Goal: Task Accomplishment & Management: Use online tool/utility

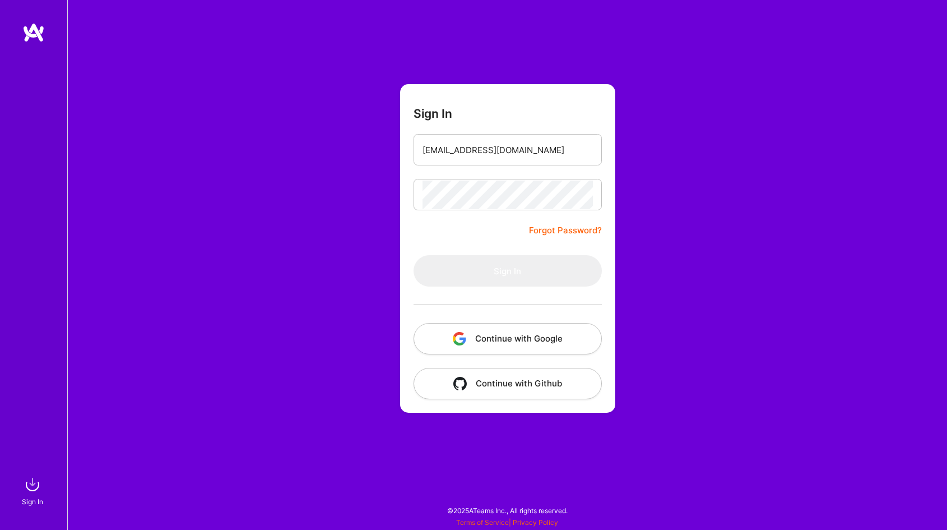
type input "[EMAIL_ADDRESS][DOMAIN_NAME]"
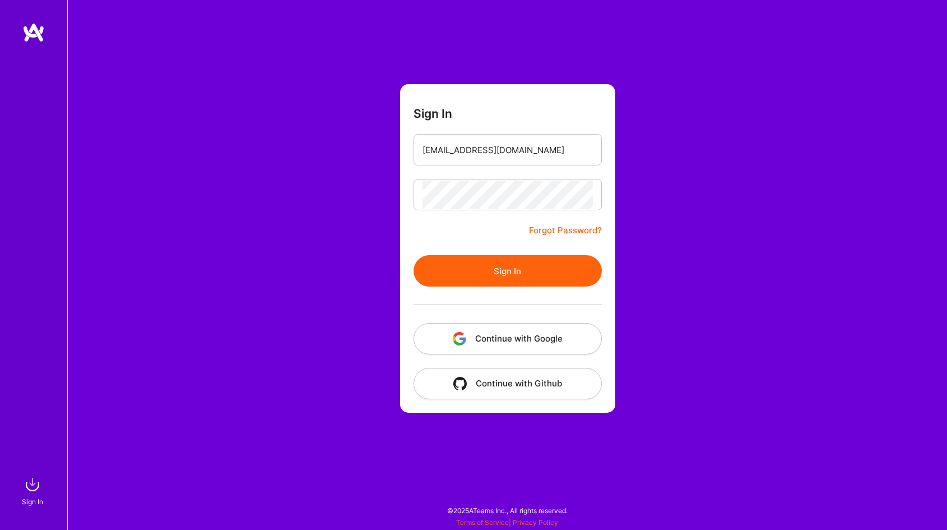
click at [485, 275] on button "Sign In" at bounding box center [508, 270] width 188 height 31
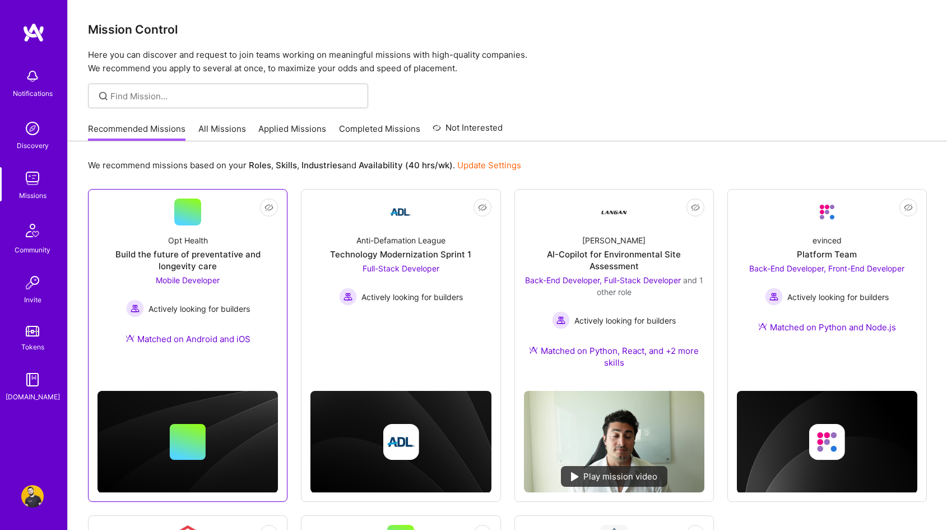
click at [218, 228] on div "Opt Health Build the future of preventative and longevity care Mobile Developer…" at bounding box center [188, 291] width 180 height 133
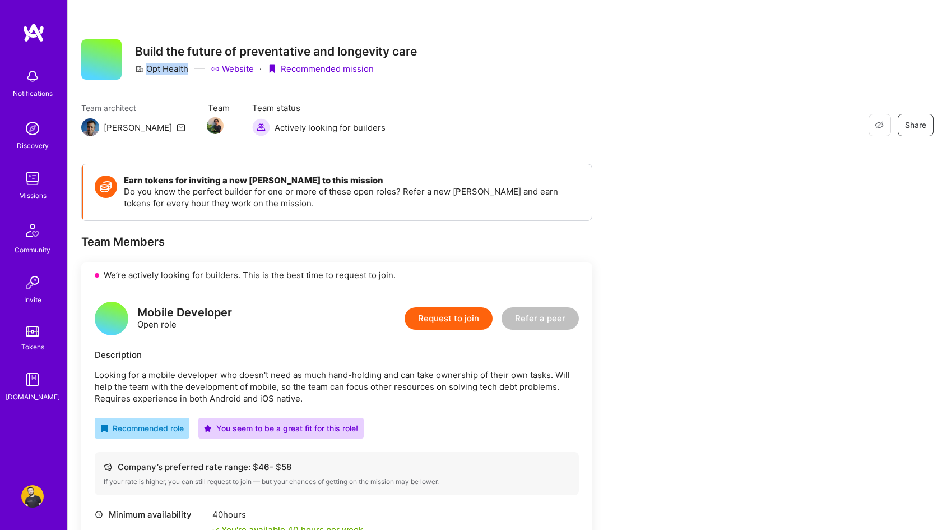
drag, startPoint x: 187, startPoint y: 68, endPoint x: 149, endPoint y: 68, distance: 38.1
click at [149, 68] on div "Opt Health" at bounding box center [161, 69] width 53 height 12
click at [241, 65] on link "Website" at bounding box center [232, 69] width 43 height 12
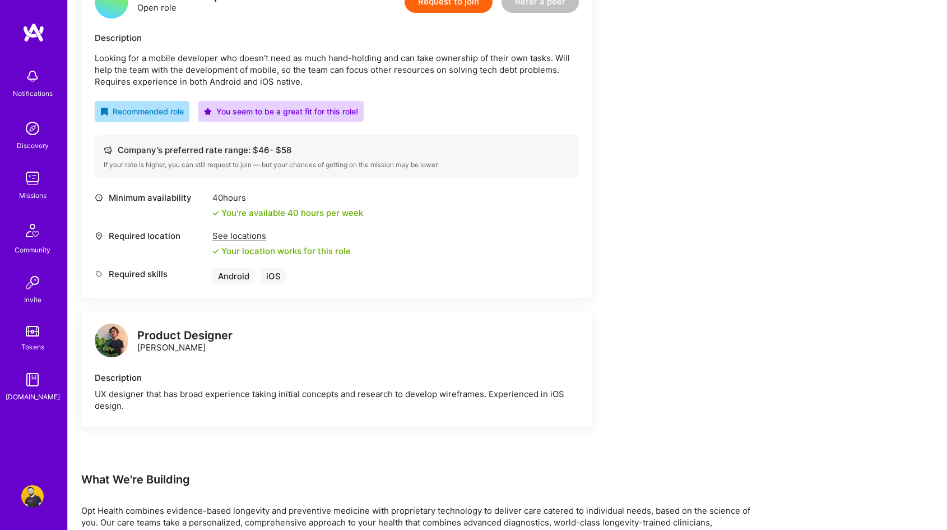
scroll to position [493, 0]
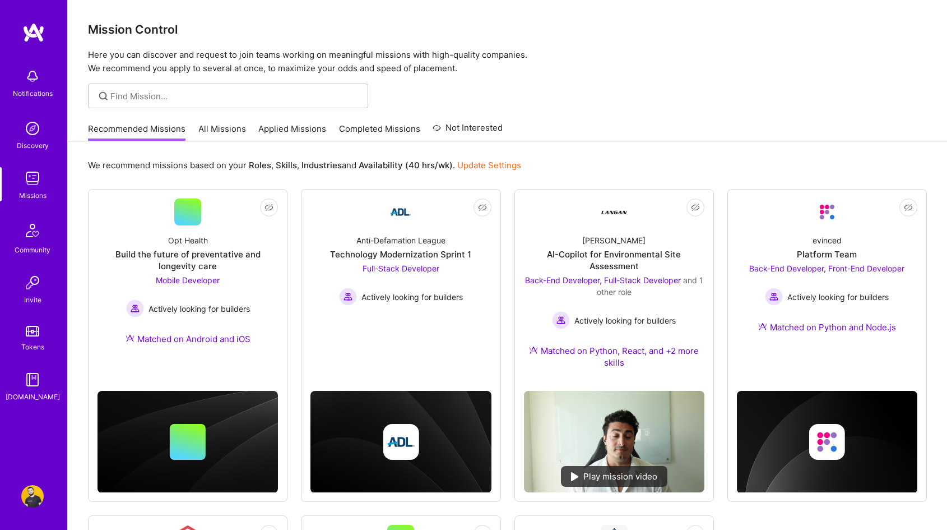
click at [284, 126] on link "Applied Missions" at bounding box center [292, 132] width 68 height 18
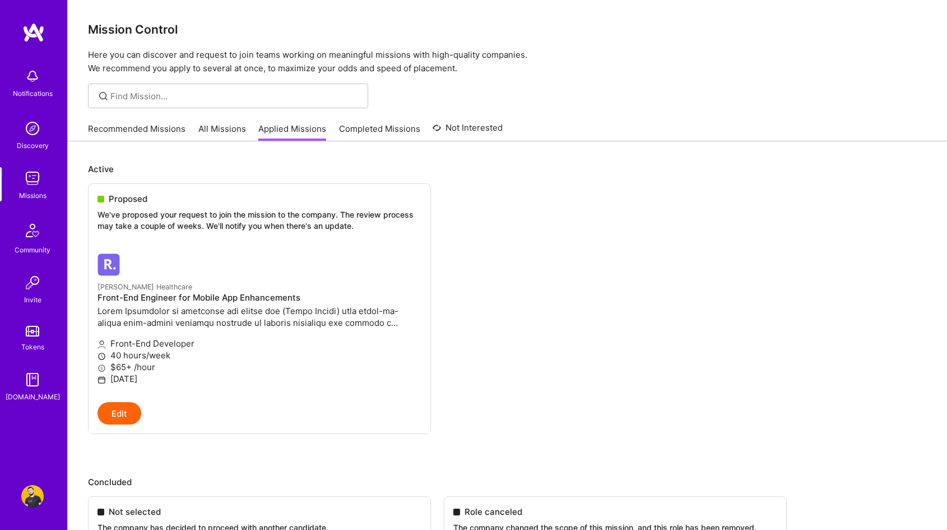
click at [127, 123] on link "Recommended Missions" at bounding box center [137, 132] width 98 height 18
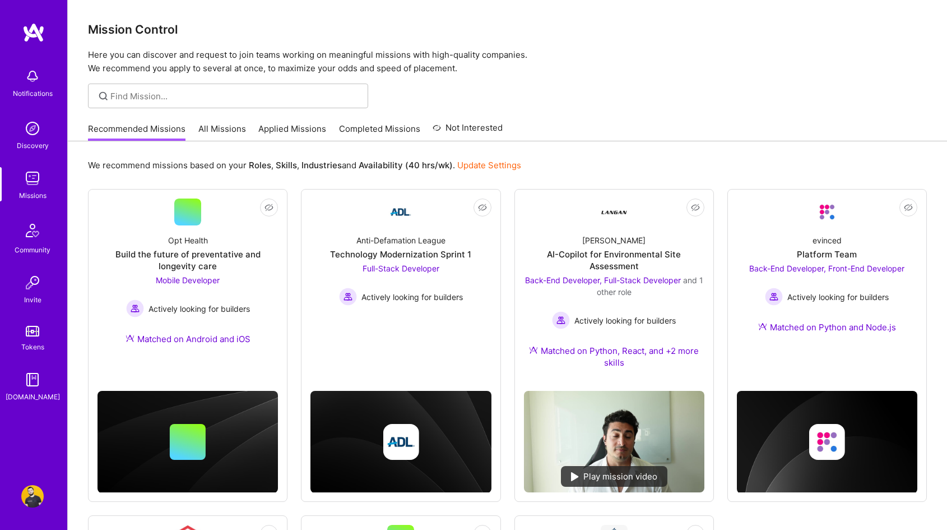
click at [233, 123] on link "All Missions" at bounding box center [222, 132] width 48 height 18
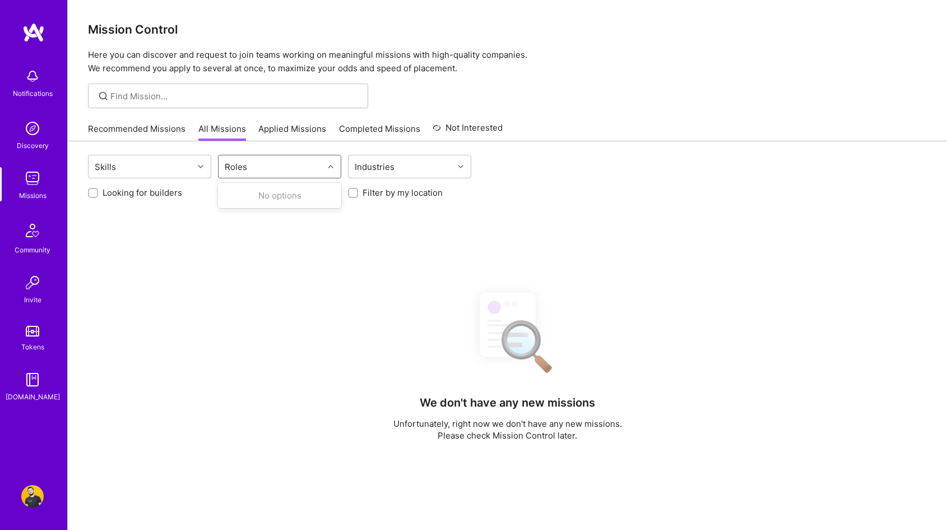
click at [273, 165] on div "Roles" at bounding box center [271, 166] width 105 height 22
type input "r"
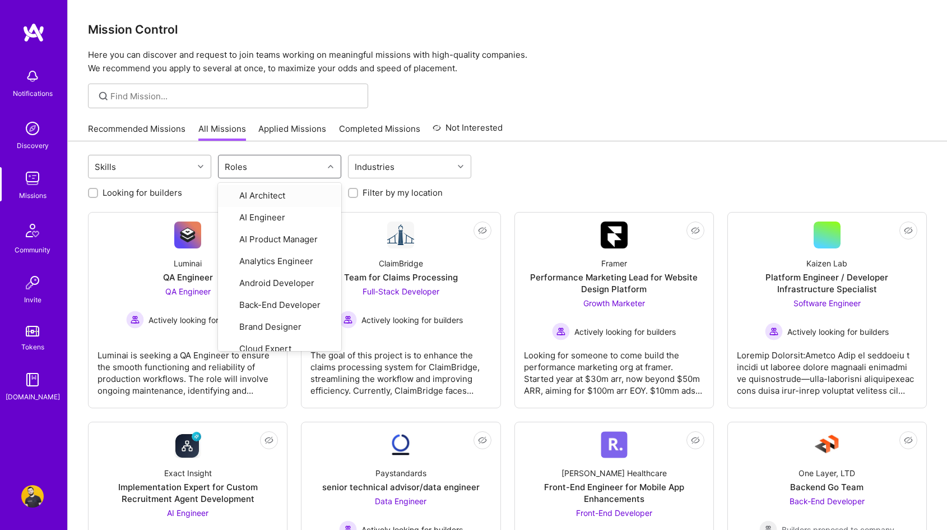
click at [161, 158] on div "Skills" at bounding box center [141, 166] width 105 height 22
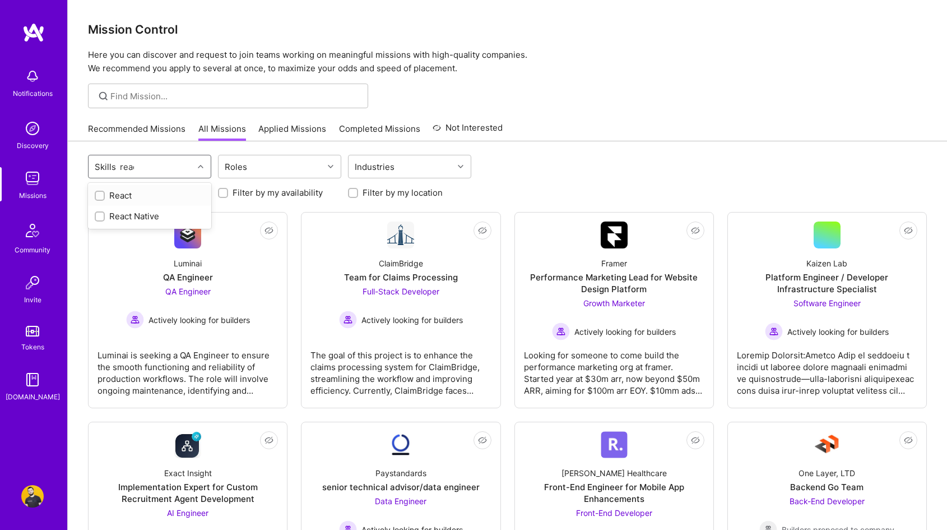
type input "react"
click at [150, 217] on div "React Native" at bounding box center [150, 216] width 110 height 12
checkbox input "true"
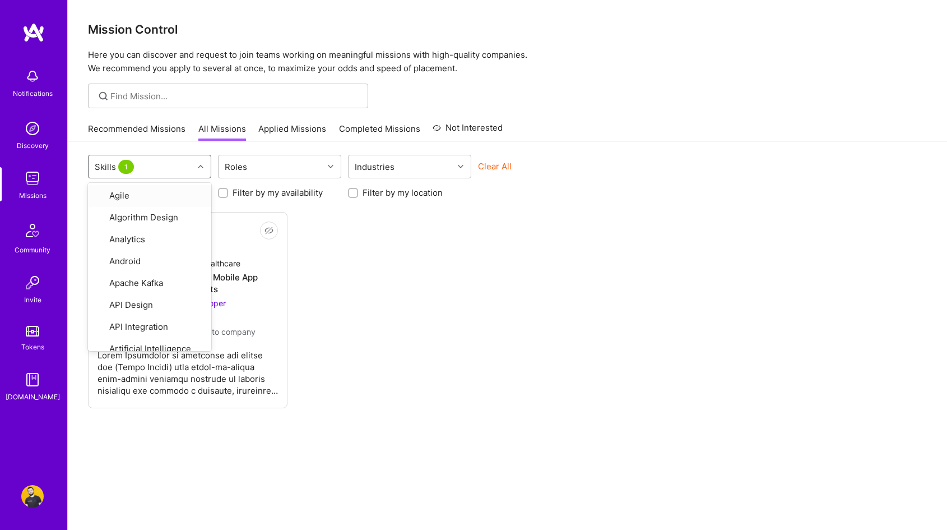
click at [465, 289] on div "Not Interested [PERSON_NAME] Healthcare Front-End Engineer for Mobile App Enhan…" at bounding box center [507, 310] width 839 height 196
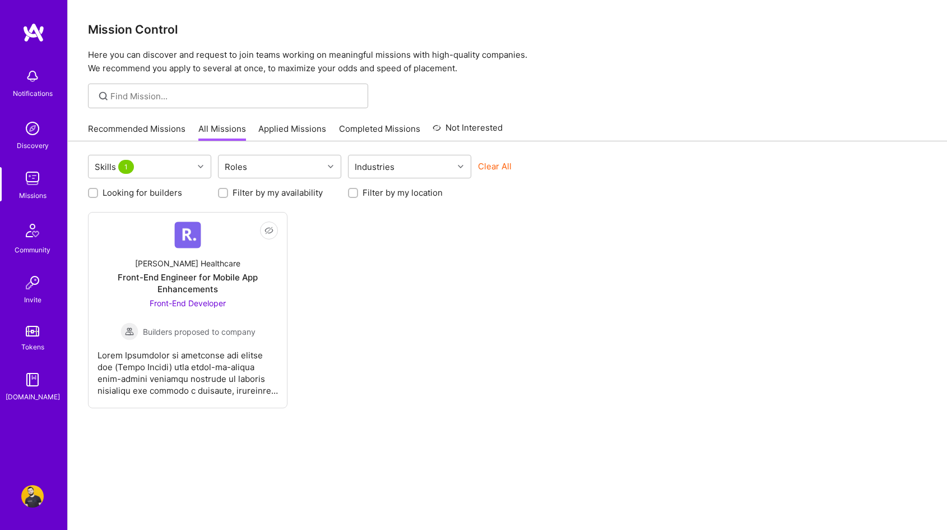
click at [150, 136] on link "Recommended Missions" at bounding box center [137, 132] width 98 height 18
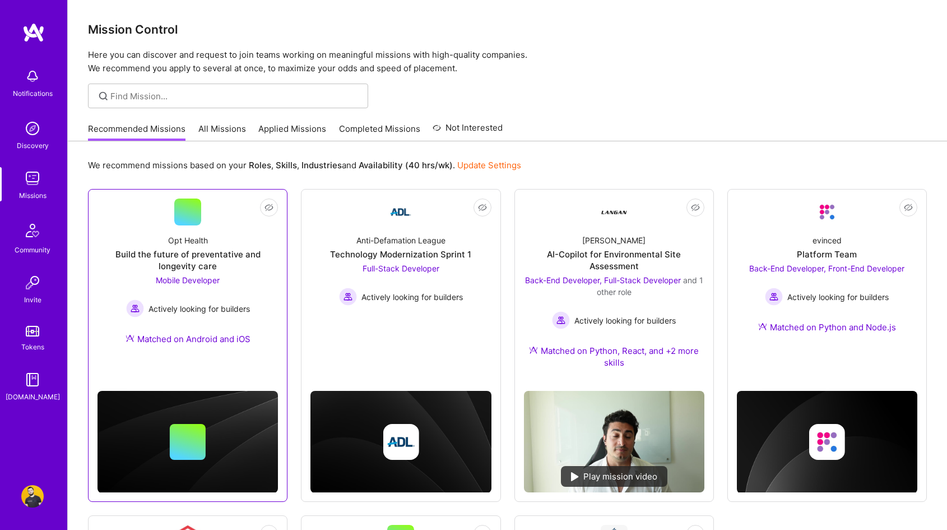
click at [195, 252] on div "Build the future of preventative and longevity care" at bounding box center [188, 260] width 180 height 24
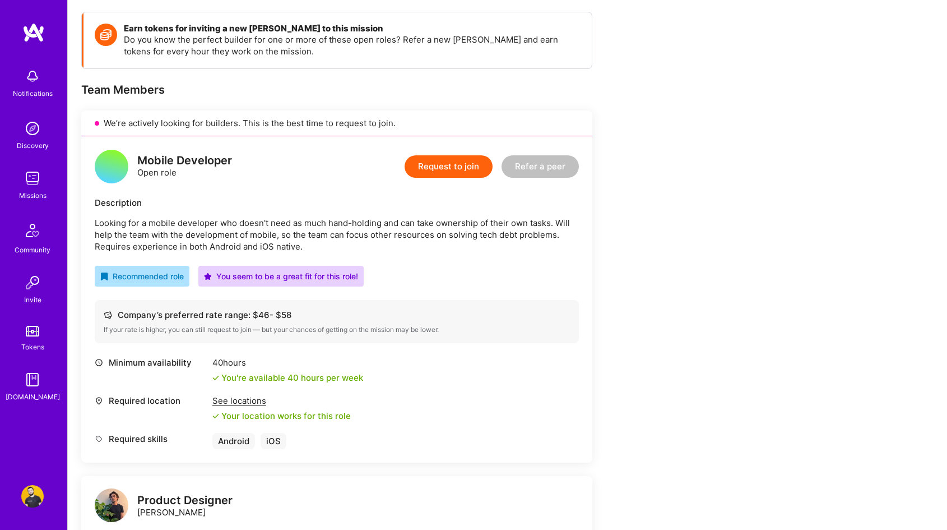
scroll to position [493, 0]
